Goal: Transaction & Acquisition: Purchase product/service

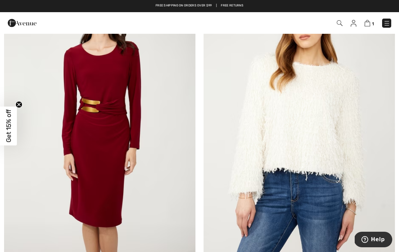
scroll to position [285, 0]
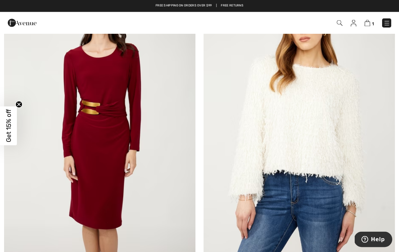
click at [96, 131] on img at bounding box center [99, 123] width 191 height 287
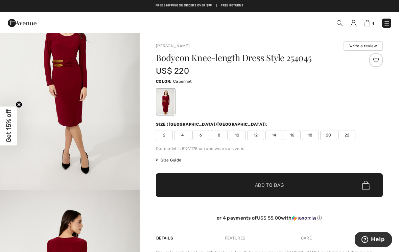
scroll to position [472, 0]
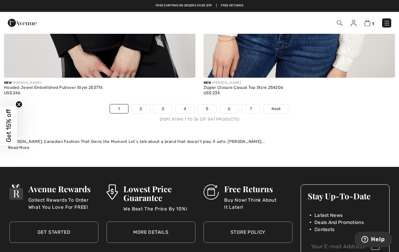
scroll to position [5971, 0]
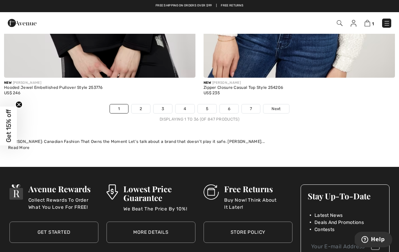
click at [147, 105] on link "2" at bounding box center [141, 109] width 19 height 9
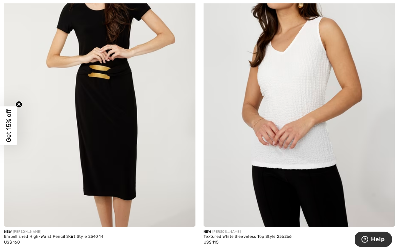
scroll to position [1604, 0]
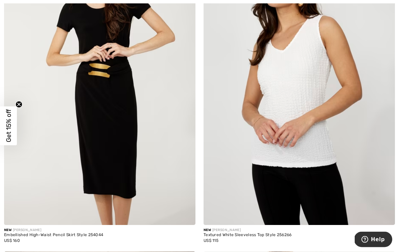
click at [92, 111] on img at bounding box center [99, 81] width 191 height 287
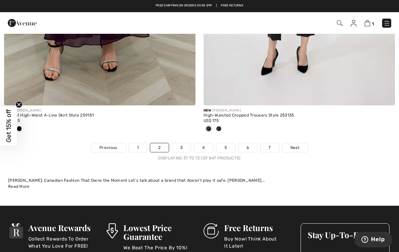
scroll to position [5966, 0]
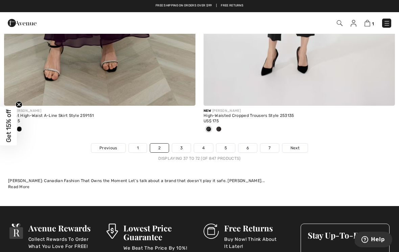
click at [270, 144] on link "7" at bounding box center [270, 148] width 18 height 9
